Goal: Task Accomplishment & Management: Complete application form

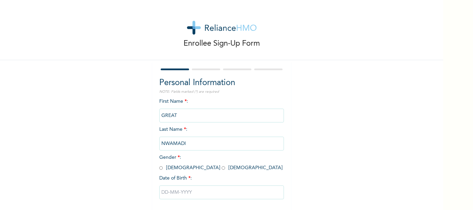
click at [159, 167] on input "radio" at bounding box center [160, 168] width 3 height 7
radio input "true"
click at [159, 167] on input "radio" at bounding box center [160, 168] width 3 height 7
click at [163, 193] on input "text" at bounding box center [221, 192] width 125 height 14
select select "7"
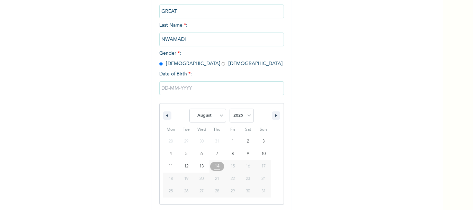
scroll to position [105, 0]
click at [241, 117] on select "2025 2024 2023 2022 2021 2020 2019 2018 2017 2016 2015 2014 2013 2012 2011 2010…" at bounding box center [241, 115] width 24 height 14
select select "2003"
click at [229, 109] on select "2025 2024 2023 2022 2021 2020 2019 2018 2017 2016 2015 2014 2013 2012 2011 2010…" at bounding box center [241, 115] width 24 height 14
click at [214, 115] on select "January February March April May June July August September October November De…" at bounding box center [207, 115] width 37 height 14
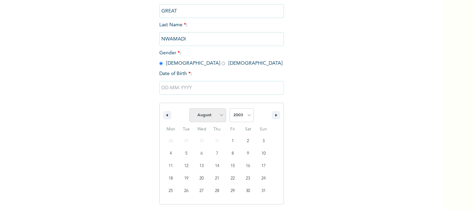
select select "0"
click at [189, 109] on select "January February March April May June July August September October November De…" at bounding box center [207, 115] width 37 height 14
type input "[DATE]"
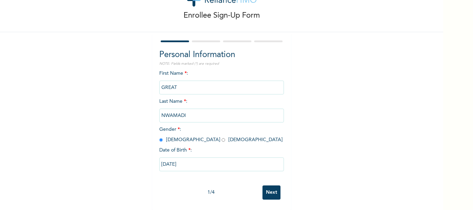
click at [266, 186] on input "Next" at bounding box center [271, 192] width 18 height 14
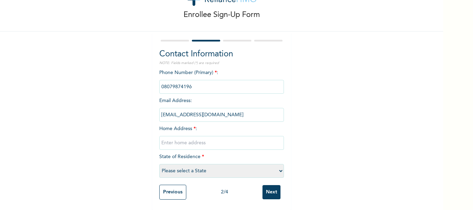
scroll to position [34, 0]
click at [201, 164] on select "Please select a State [PERSON_NAME] (FCT) [PERSON_NAME] Ibom [GEOGRAPHIC_DATA] …" at bounding box center [221, 171] width 125 height 14
select select "25"
click at [159, 164] on select "Please select a State [PERSON_NAME] (FCT) [PERSON_NAME] Ibom [GEOGRAPHIC_DATA] …" at bounding box center [221, 171] width 125 height 14
click at [191, 143] on input "text" at bounding box center [221, 143] width 125 height 14
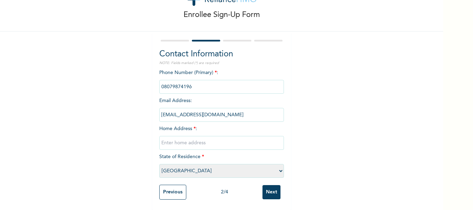
click at [251, 137] on input "text" at bounding box center [221, 143] width 125 height 14
type input "[STREET_ADDRESS][PERSON_NAME]"
click at [202, 181] on div "Previous 2 / 4 Next" at bounding box center [221, 192] width 125 height 22
click at [218, 164] on select "Please select a State [PERSON_NAME] (FCT) [PERSON_NAME] Ibom [GEOGRAPHIC_DATA] …" at bounding box center [221, 171] width 125 height 14
click at [307, 199] on div "Enrollee Sign-Up Form Contact Information NOTE: Fields marked (*) are required …" at bounding box center [221, 90] width 443 height 239
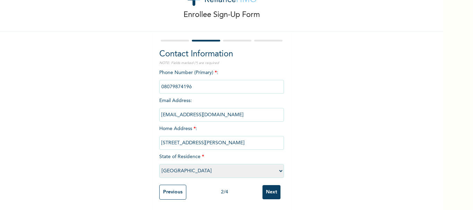
click at [263, 188] on input "Next" at bounding box center [271, 192] width 18 height 14
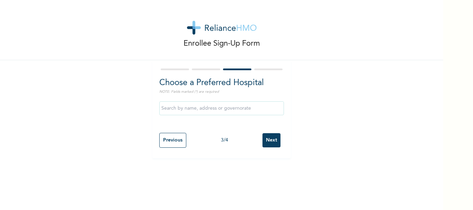
scroll to position [0, 0]
click at [226, 115] on div at bounding box center [221, 108] width 125 height 21
click at [239, 106] on input "text" at bounding box center [221, 108] width 125 height 14
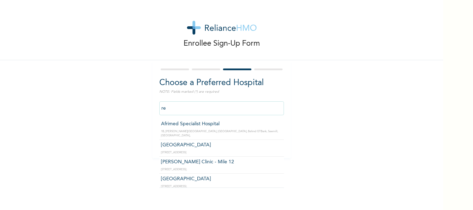
type input "r"
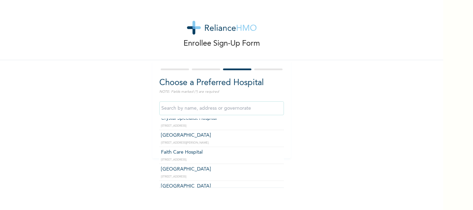
scroll to position [134, 0]
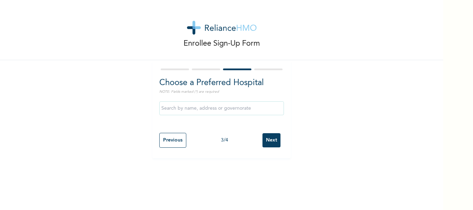
click at [348, 133] on div "Enrollee Sign-Up Form Choose a Preferred Hospital NOTE: Fields marked (*) are r…" at bounding box center [221, 79] width 443 height 158
click at [270, 139] on input "Next" at bounding box center [271, 140] width 18 height 14
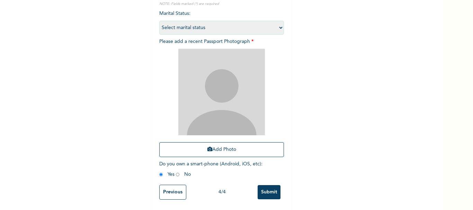
scroll to position [0, 0]
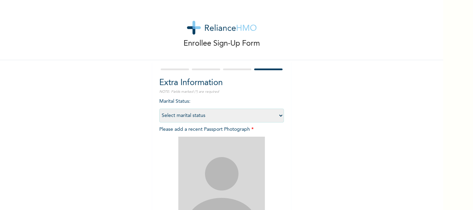
click at [232, 119] on select "Select marital status [DEMOGRAPHIC_DATA] Married [DEMOGRAPHIC_DATA] Widow/[DEMO…" at bounding box center [221, 116] width 125 height 14
click at [159, 109] on select "Select marital status [DEMOGRAPHIC_DATA] Married [DEMOGRAPHIC_DATA] Widow/[DEMO…" at bounding box center [221, 116] width 125 height 14
click at [190, 108] on div "Marital Status : Select marital status [DEMOGRAPHIC_DATA] Married [DEMOGRAPHIC_…" at bounding box center [221, 183] width 125 height 171
click at [200, 110] on select "Select marital status [DEMOGRAPHIC_DATA] Married [DEMOGRAPHIC_DATA] Widow/[DEMO…" at bounding box center [221, 116] width 125 height 14
select select "1"
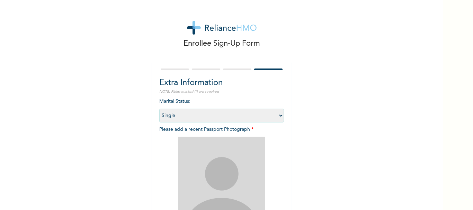
click at [159, 109] on select "Select marital status [DEMOGRAPHIC_DATA] Married [DEMOGRAPHIC_DATA] Widow/[DEMO…" at bounding box center [221, 116] width 125 height 14
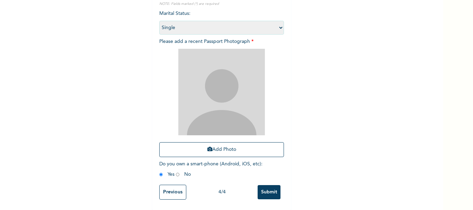
scroll to position [93, 0]
